Goal: Check status: Check status

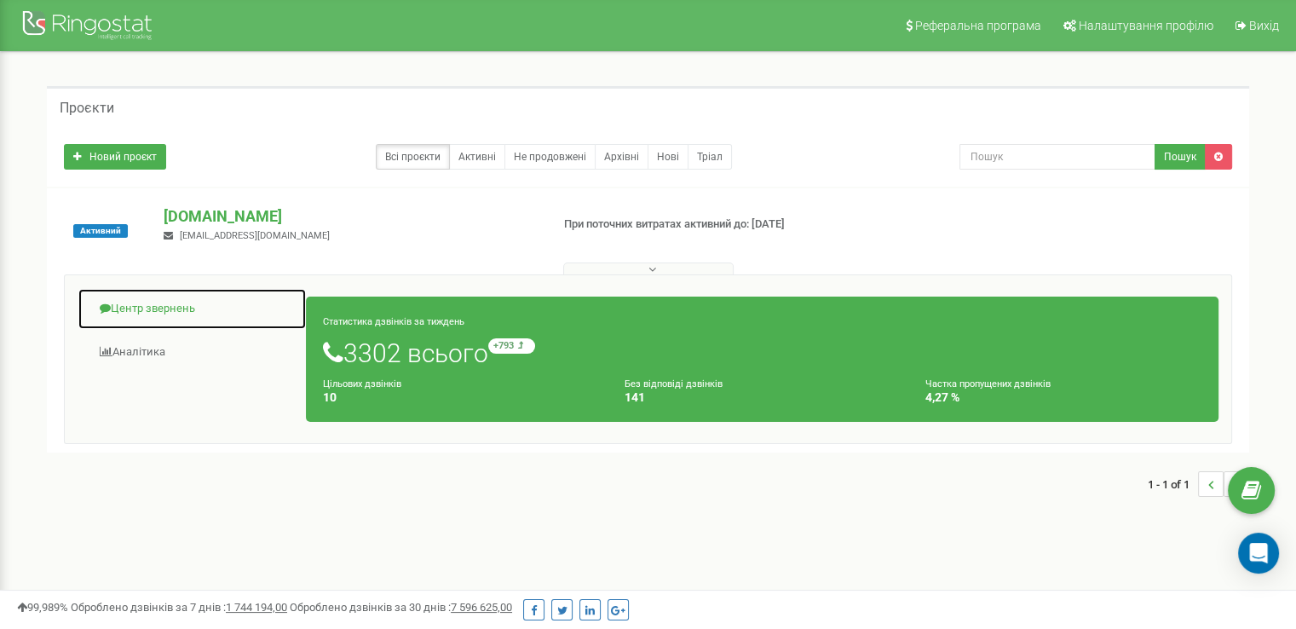
click at [153, 313] on link "Центр звернень" at bounding box center [192, 309] width 229 height 42
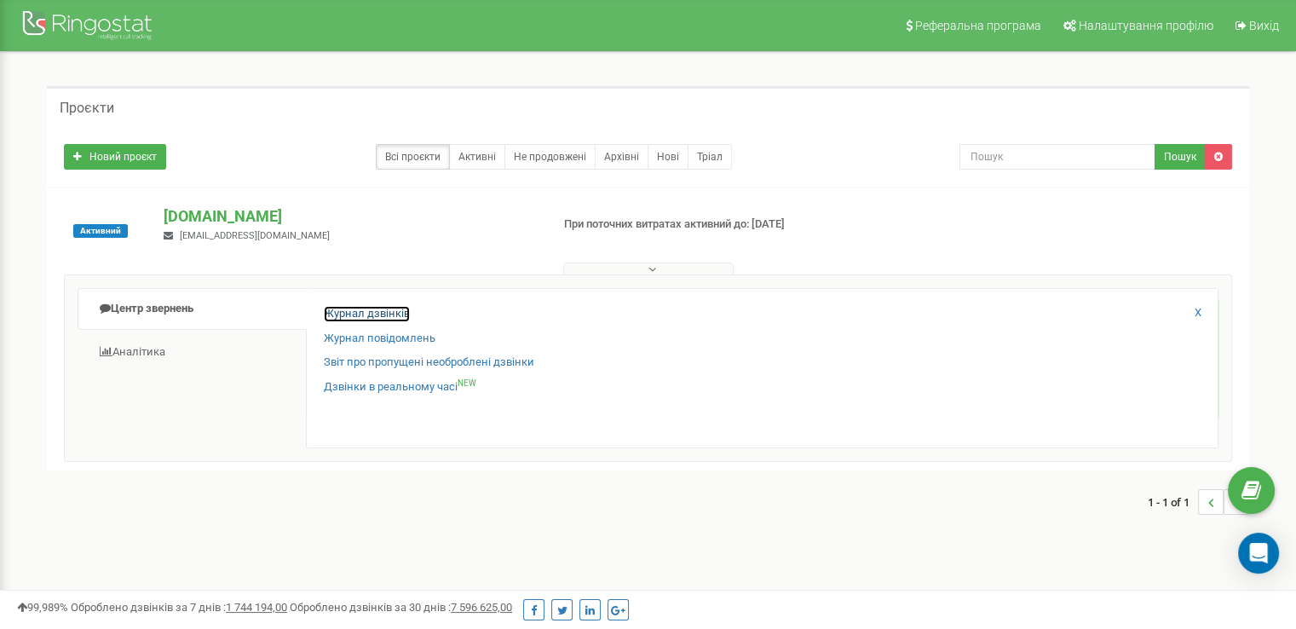
click at [395, 314] on link "Журнал дзвінків" at bounding box center [367, 314] width 86 height 16
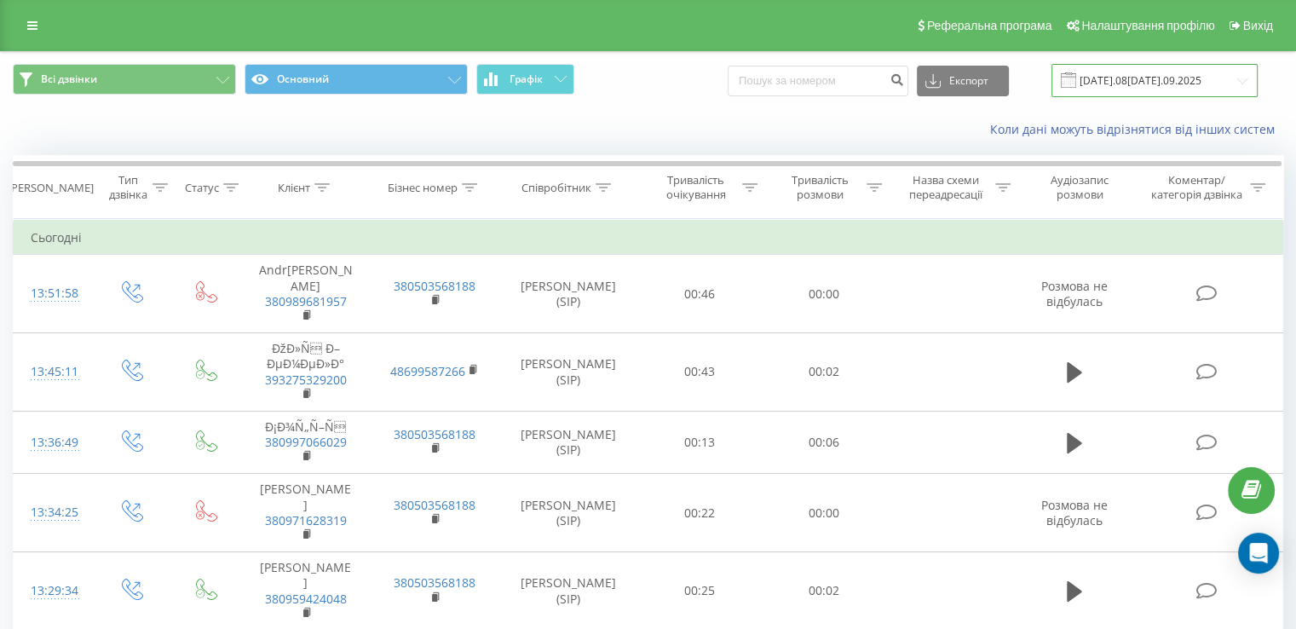
click at [1122, 84] on input "[DATE].08[DATE].09.2025" at bounding box center [1155, 80] width 206 height 33
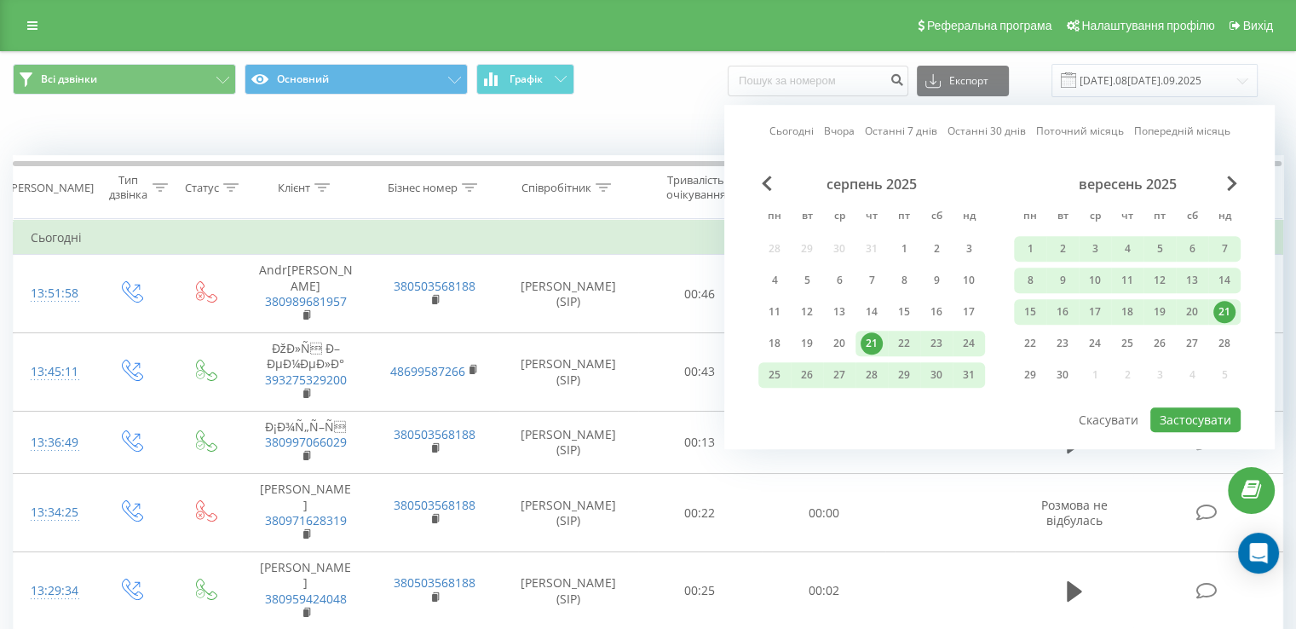
click at [1230, 313] on div "21" at bounding box center [1225, 312] width 22 height 22
drag, startPoint x: 1230, startPoint y: 313, endPoint x: 1217, endPoint y: 335, distance: 25.6
click at [1230, 313] on div "21" at bounding box center [1225, 312] width 22 height 22
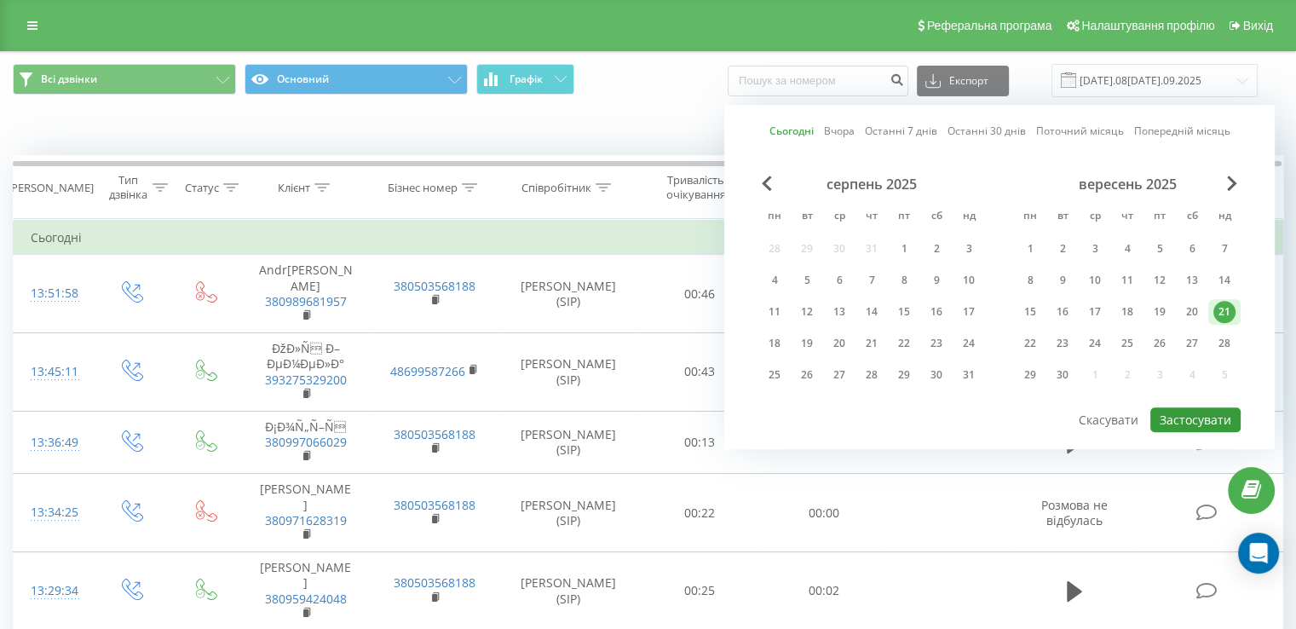
click at [1195, 423] on button "Застосувати" at bounding box center [1196, 419] width 90 height 25
type input "[DATE]5 - [DATE]5"
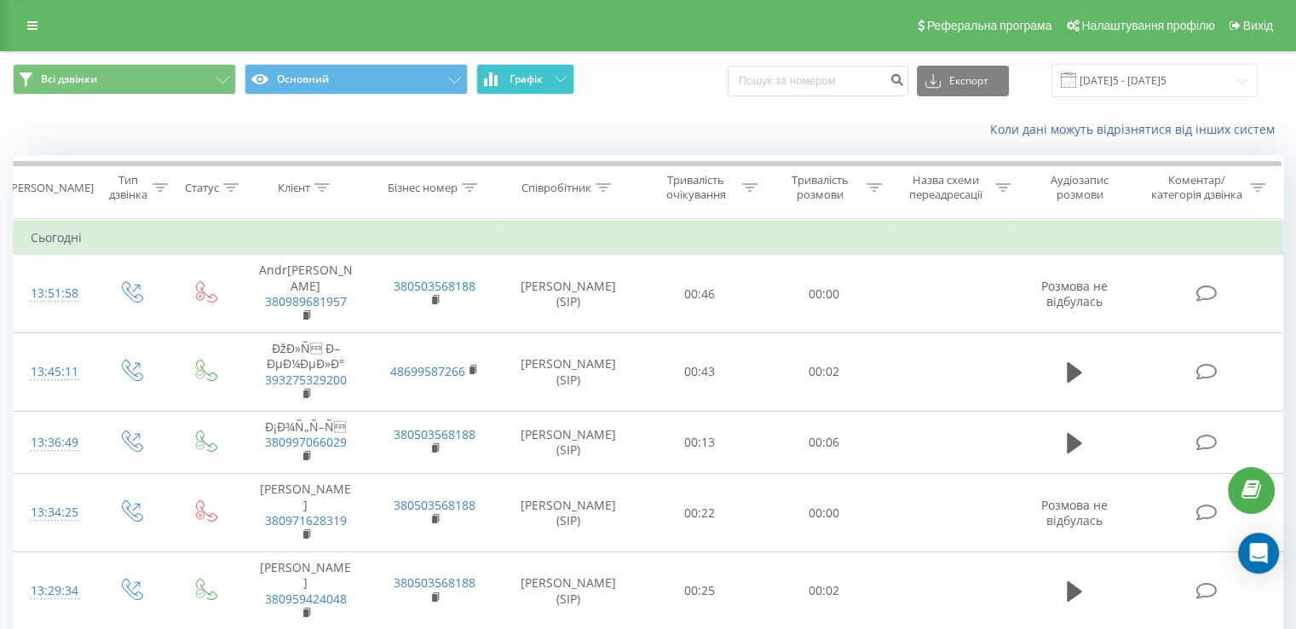
click at [560, 72] on button "Графік" at bounding box center [525, 79] width 98 height 31
